Goal: Complete application form

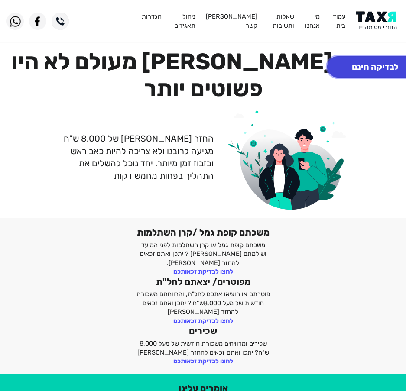
click at [380, 60] on button "לבדיקה חינם" at bounding box center [375, 66] width 96 height 21
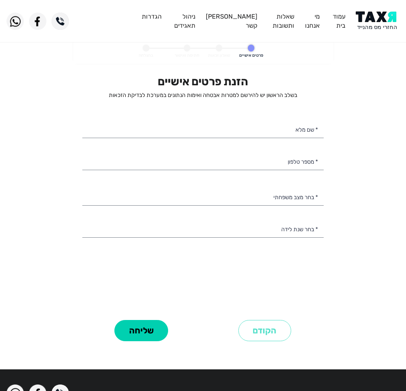
select select
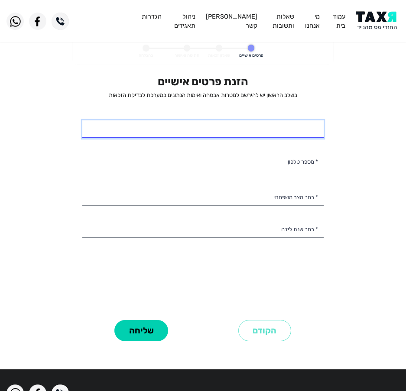
click at [274, 128] on input "* שם מלא" at bounding box center [202, 129] width 241 height 18
type input "דורין חריף"
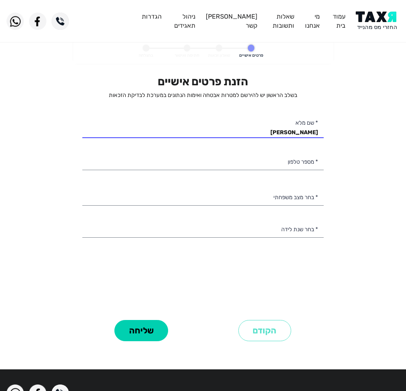
drag, startPoint x: 293, startPoint y: 173, endPoint x: 295, endPoint y: 164, distance: 8.8
click at [293, 172] on div "הזנת פרטים אישיים בשלב הראשון יש להירשם למטרות אבטחה ואימות הנתונים במערכת לבדי…" at bounding box center [202, 196] width 241 height 242
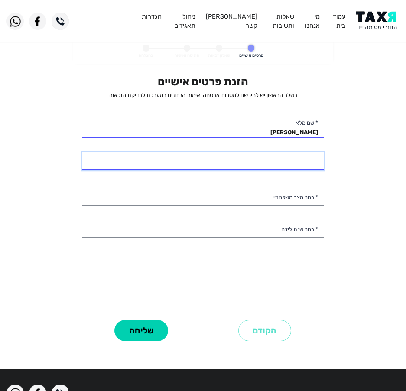
click at [295, 163] on input "* מספר טלפון" at bounding box center [202, 161] width 241 height 18
type input "052-8885981"
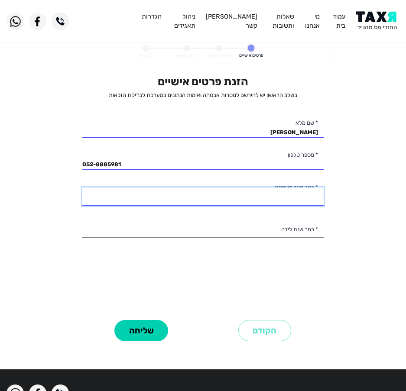
click at [287, 192] on select "רווק/ה נשוי/אה גרוש/ה אלמן/נה" at bounding box center [202, 196] width 241 height 18
select select "1: Single"
click at [82, 187] on select "רווק/ה נשוי/אה גרוש/ה אלמן/נה" at bounding box center [202, 196] width 241 height 18
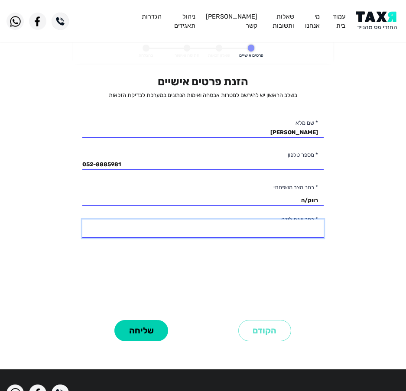
click at [285, 233] on select "2003 2002 2001 2000 1999 1998 1997 1996 1995 1994 1993 1992 1991 1990 1989 1988…" at bounding box center [202, 228] width 241 height 18
click at [82, 219] on select "2003 2002 2001 2000 1999 1998 1997 1996 1995 1994 1993 1992 1991 1990 1989 1988…" at bounding box center [202, 228] width 241 height 18
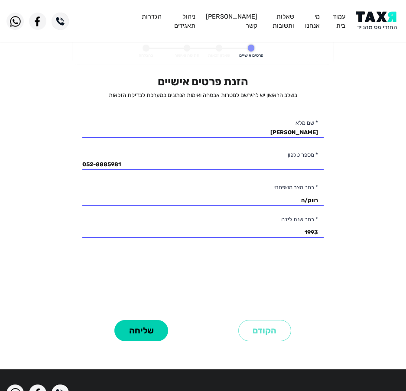
click at [291, 239] on div "הזנת פרטים אישיים בשלב הראשון יש להירשם למטרות אבטחה ואימות הנתונים במערכת לבדי…" at bounding box center [202, 196] width 241 height 242
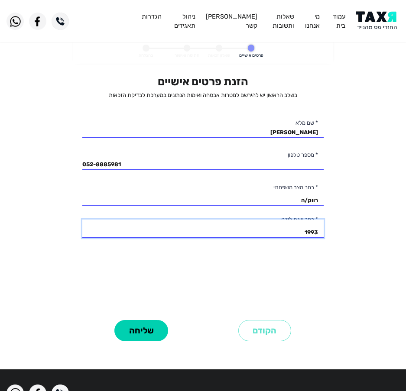
click at [299, 228] on select "2003 2002 2001 2000 1999 1998 1997 1996 1995 1994 1993 1992 1991 1990 1989 1988…" at bounding box center [202, 228] width 241 height 18
select select "12: 1992"
click at [82, 219] on select "2003 2002 2001 2000 1999 1998 1997 1996 1995 1994 1993 1992 1991 1990 1989 1988…" at bounding box center [202, 228] width 241 height 18
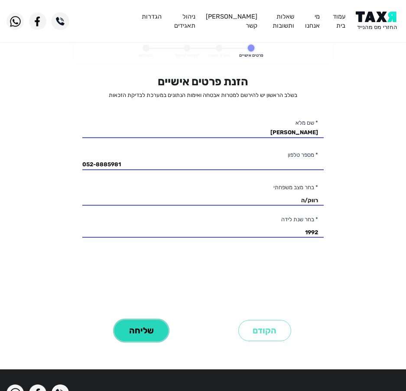
click at [133, 327] on button "שליחה" at bounding box center [141, 330] width 54 height 21
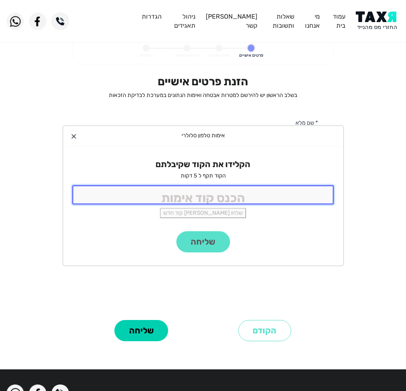
click at [231, 192] on input "tel" at bounding box center [202, 194] width 261 height 19
type input "9988"
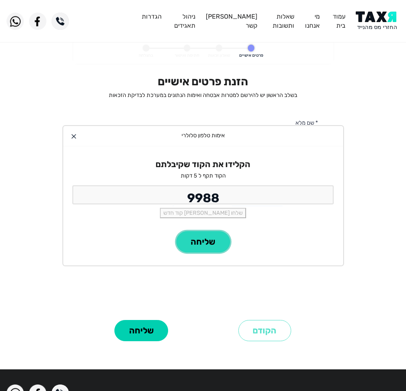
click at [195, 242] on button "שליחה" at bounding box center [203, 241] width 54 height 21
